Goal: Complete application form

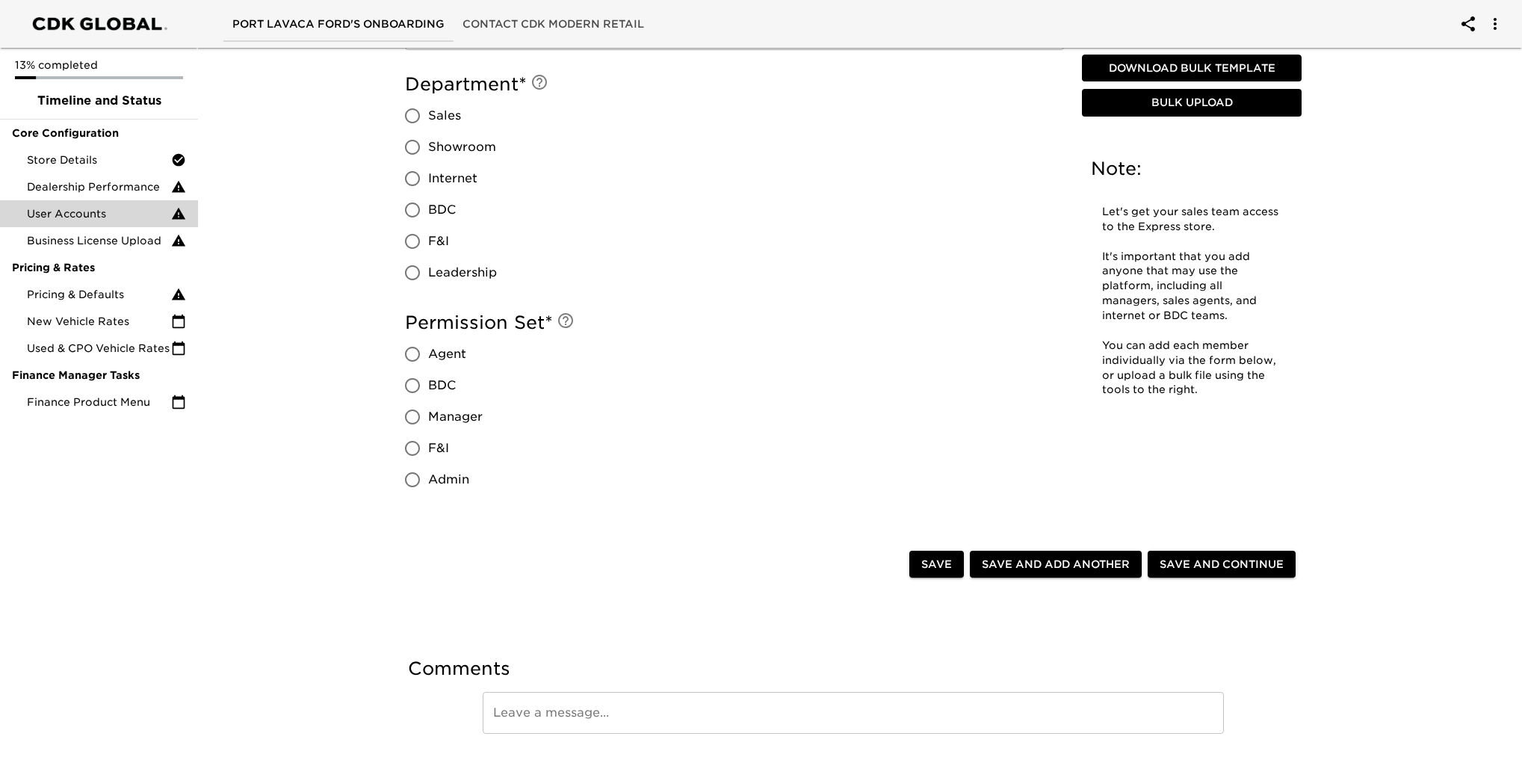
scroll to position [1182, 0]
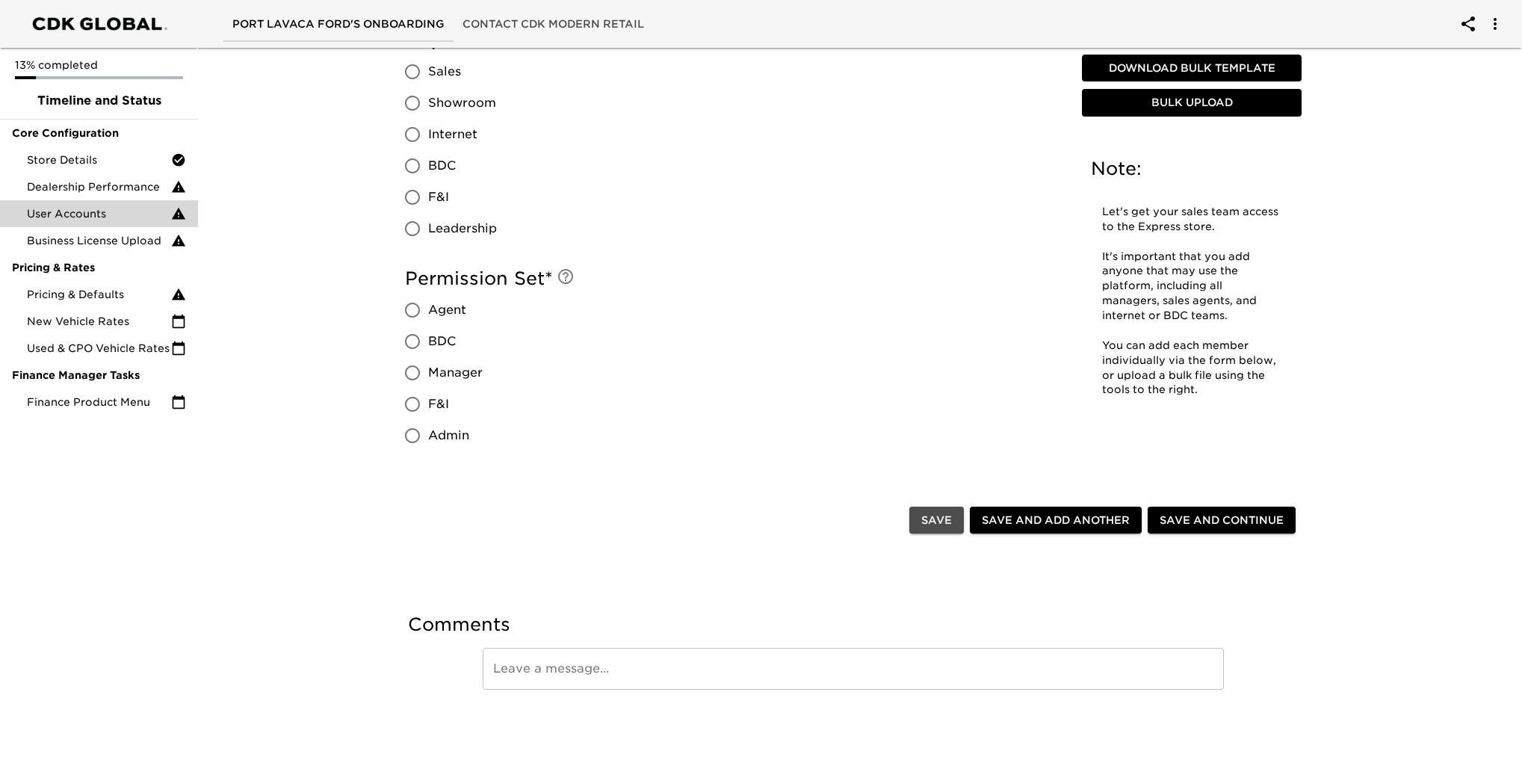
click at [931, 523] on span "Save" at bounding box center [936, 520] width 31 height 19
type input "Carlton"
type input "[PERSON_NAME]"
type input "[EMAIL_ADDRESS][DOMAIN_NAME]"
type input "[PHONE_NUMBER]"
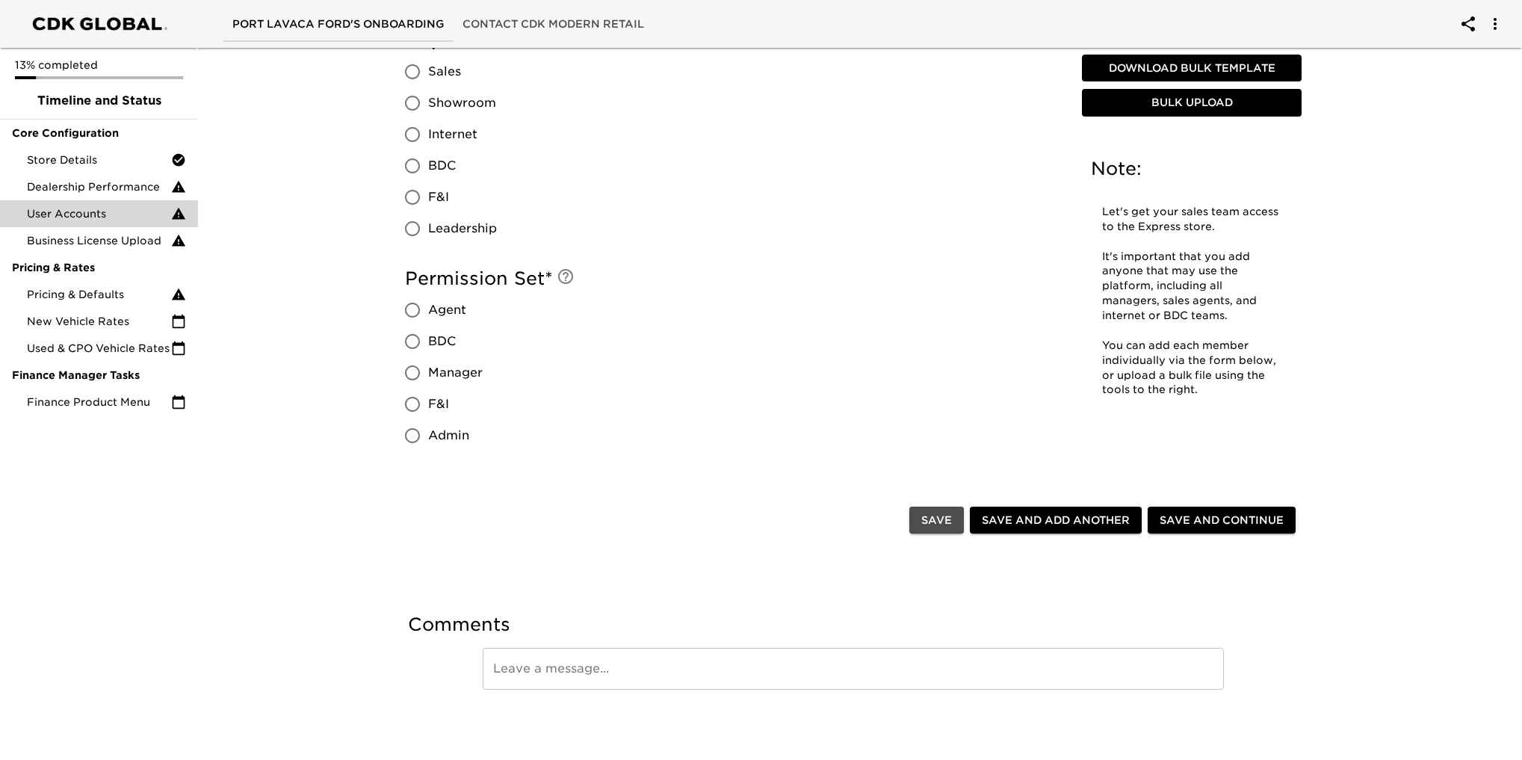
type input "Sale Associate"
radio input "true"
click at [932, 522] on span "Save" at bounding box center [936, 520] width 31 height 19
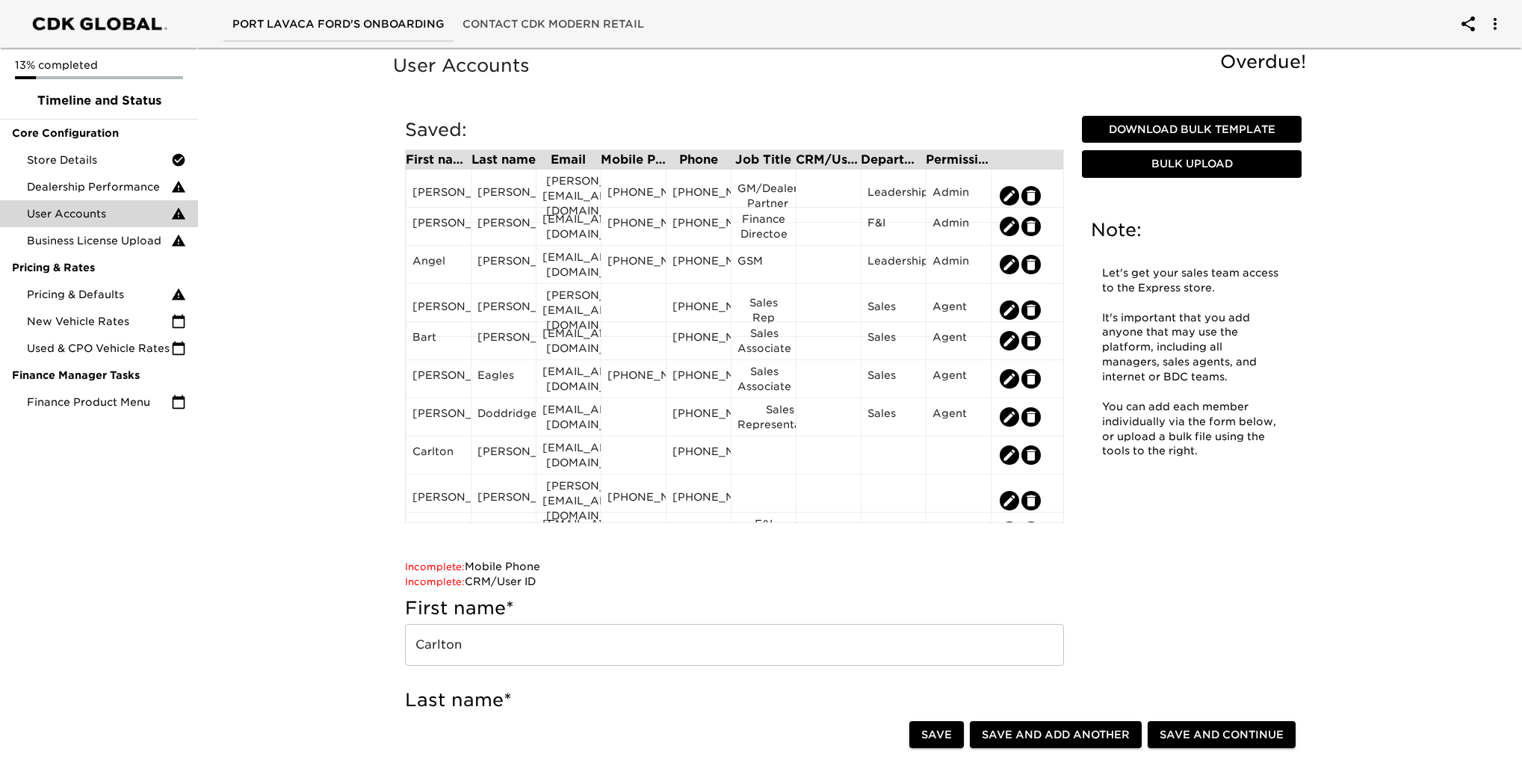
scroll to position [0, 0]
